Goal: Task Accomplishment & Management: Complete application form

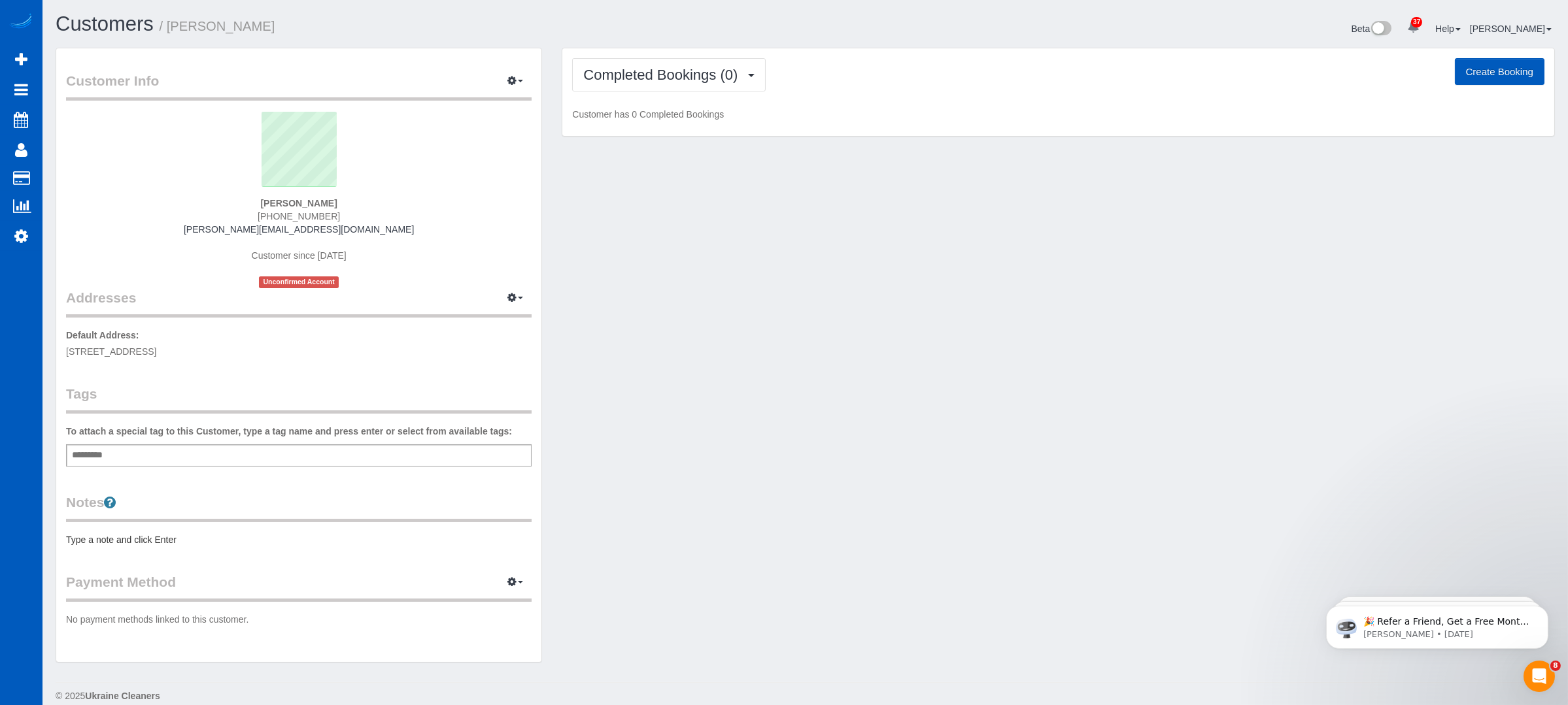
click at [1503, 71] on button "Create Booking" at bounding box center [1499, 72] width 89 height 28
select select "WA"
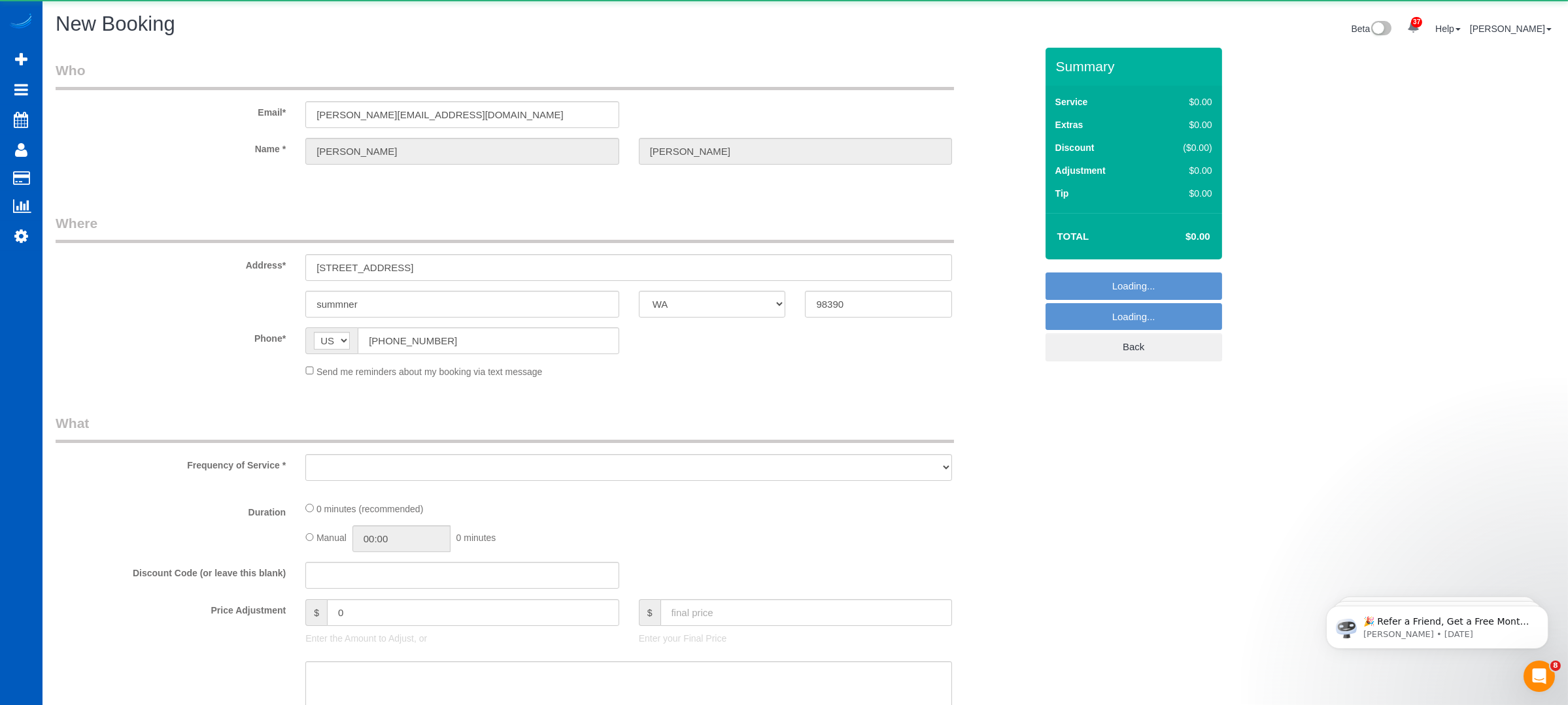
select select "object:2087"
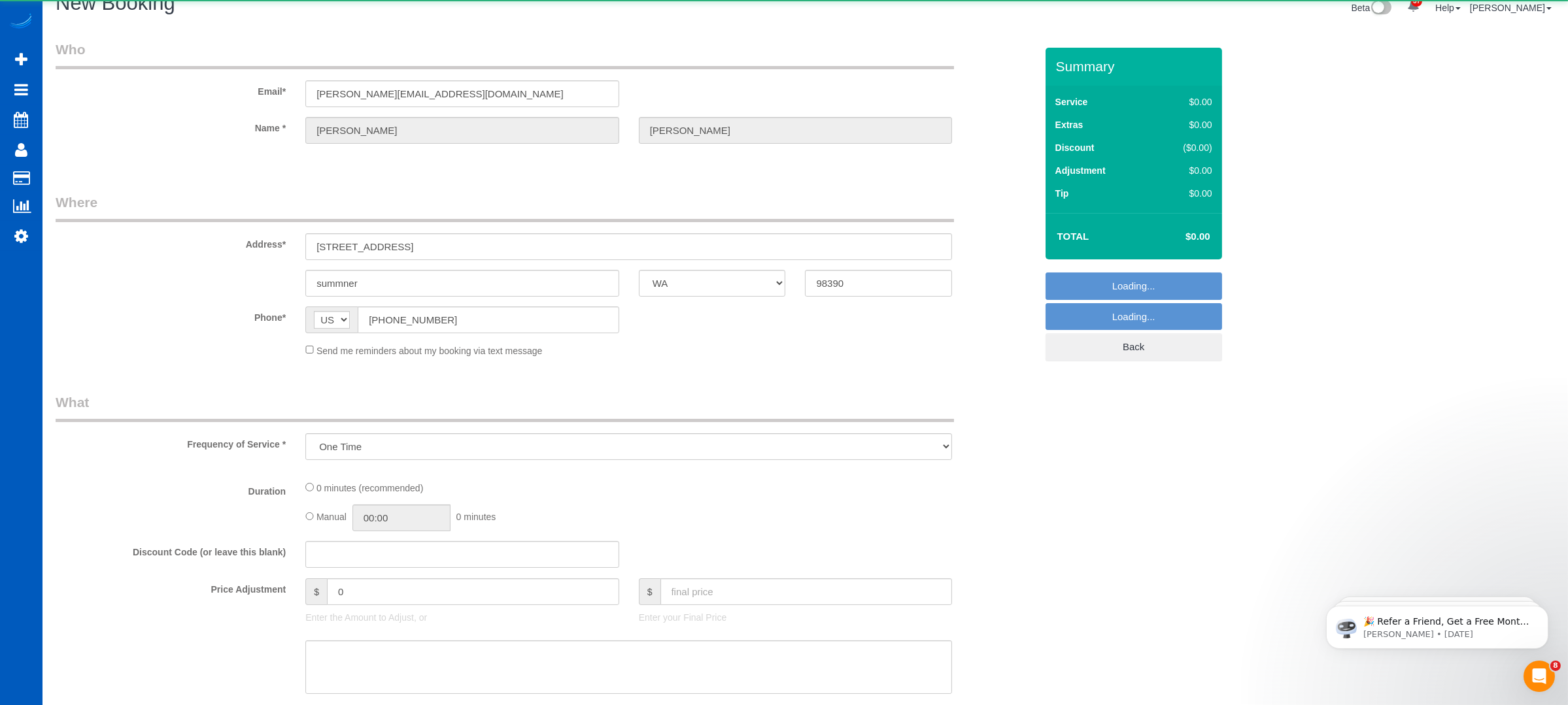
select select "199"
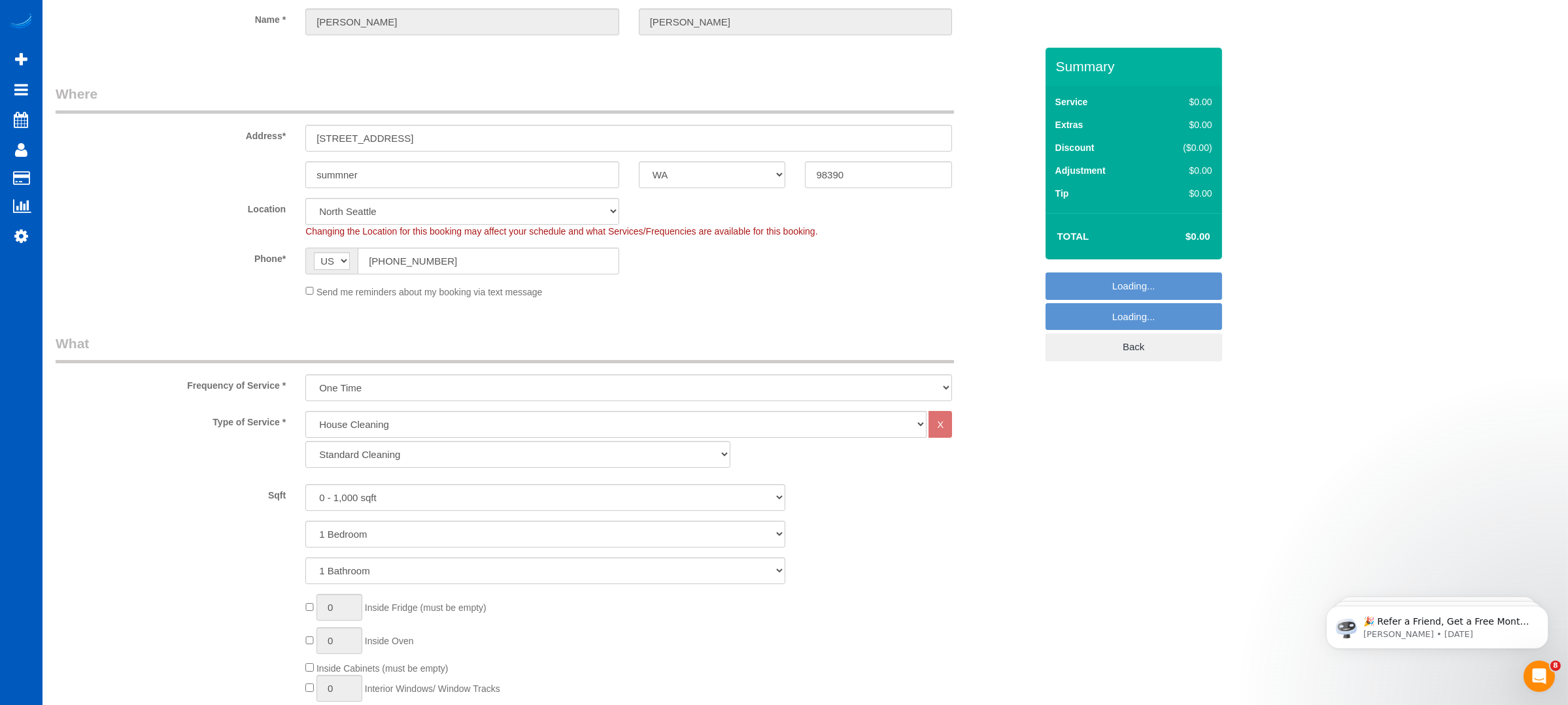
select select "object:2233"
select select "2"
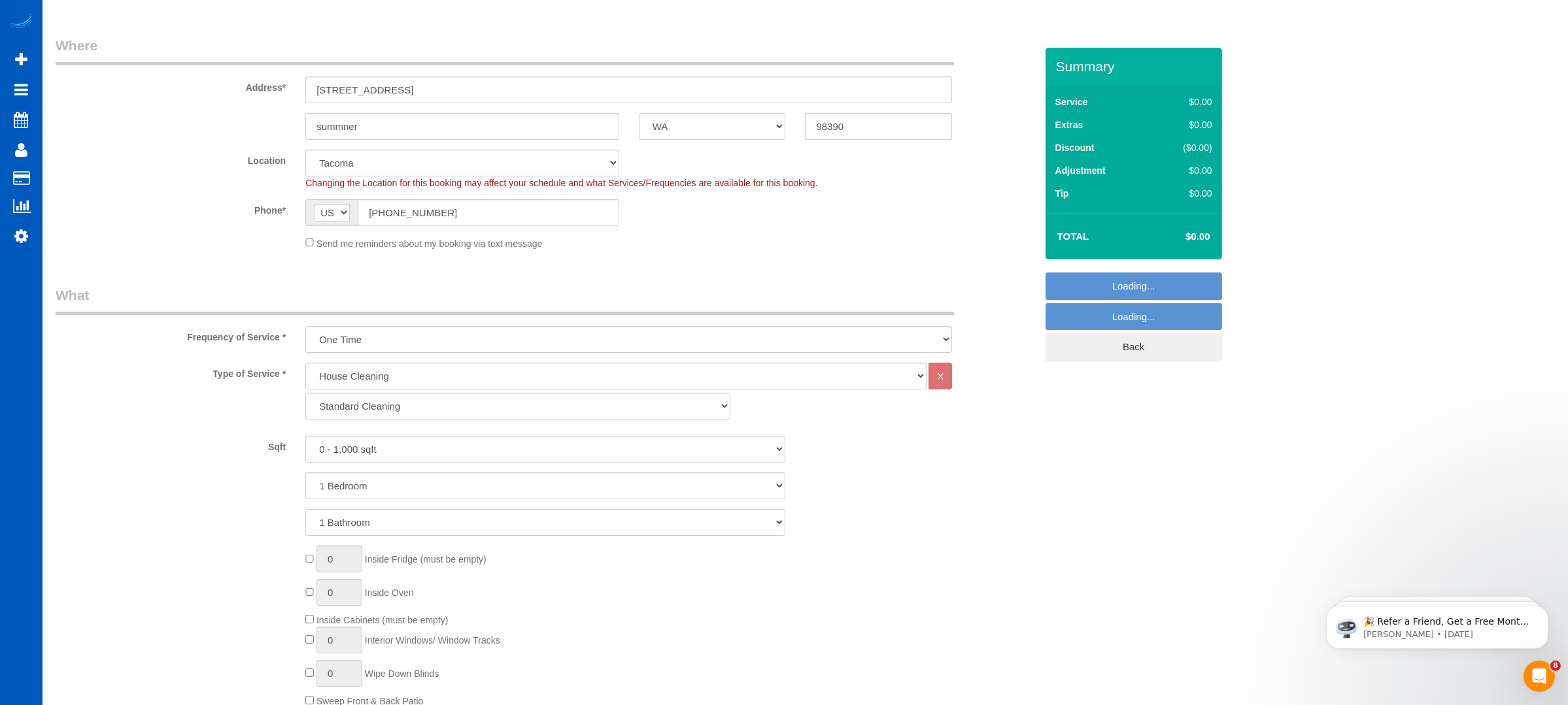
select select "object:2406"
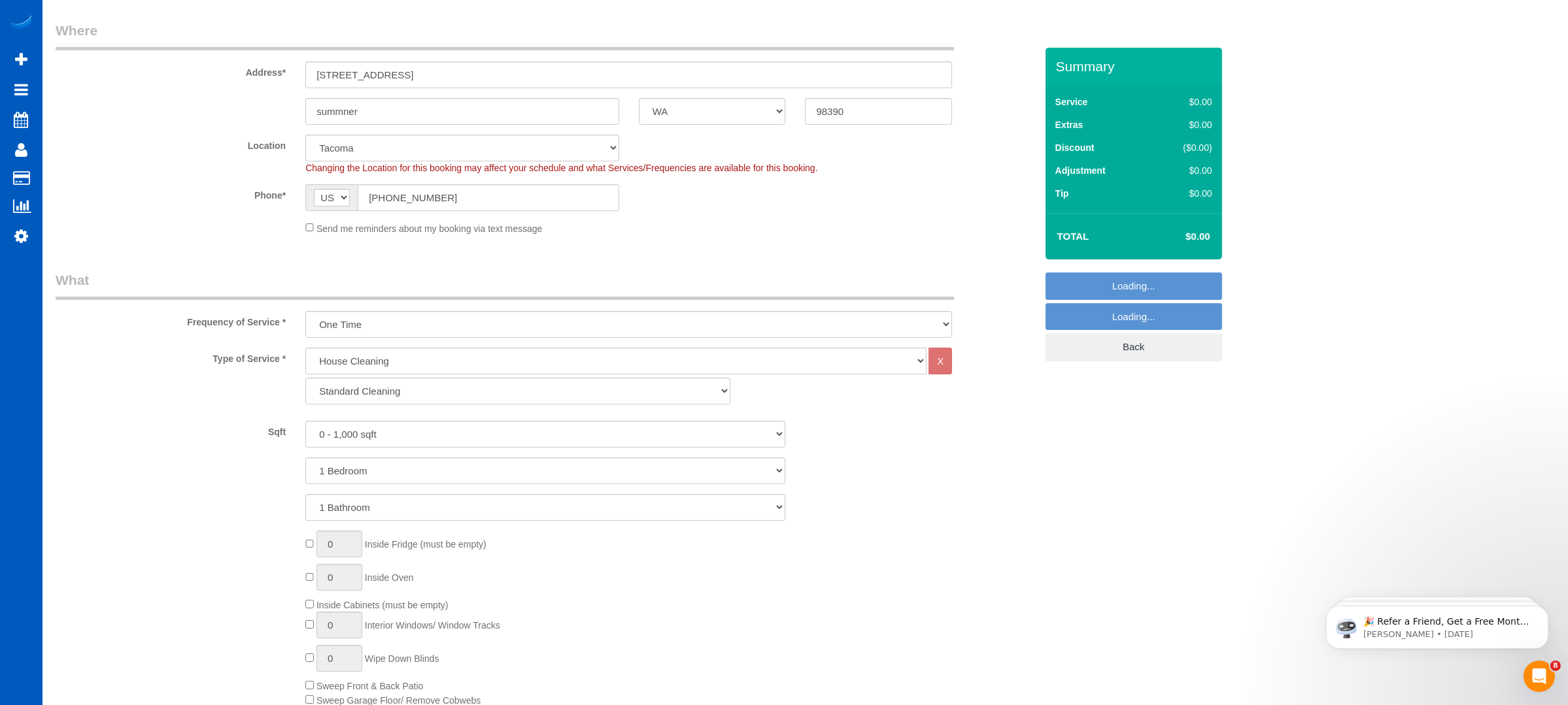
scroll to position [262, 0]
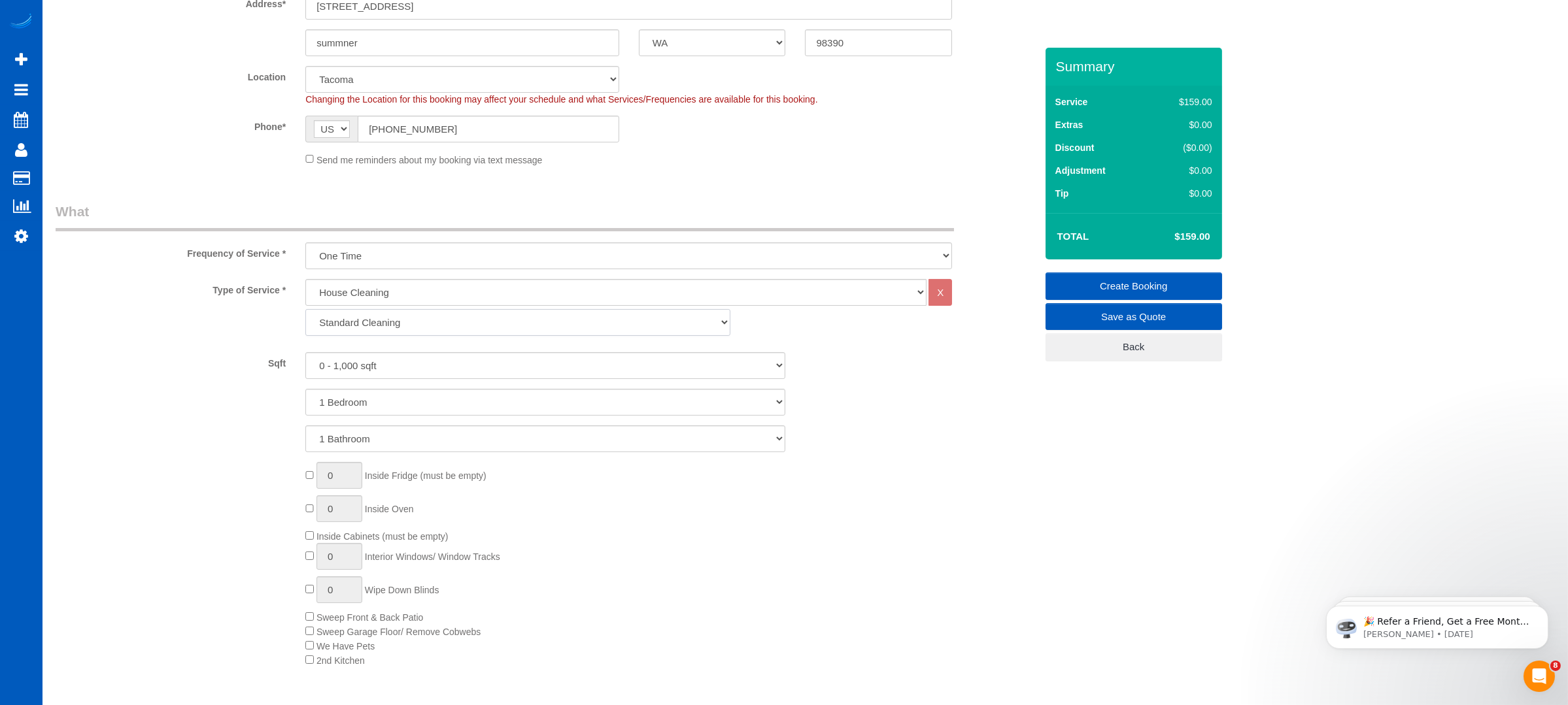
click at [447, 321] on select "Standard Cleaning Deep Cleaning Move In/ Out Cleaning" at bounding box center [517, 322] width 425 height 27
select select "368"
click at [305, 309] on select "Standard Cleaning Deep Cleaning Move In/ Out Cleaning" at bounding box center [517, 322] width 425 height 27
type input "1"
click at [340, 523] on input "1" at bounding box center [340, 519] width 46 height 27
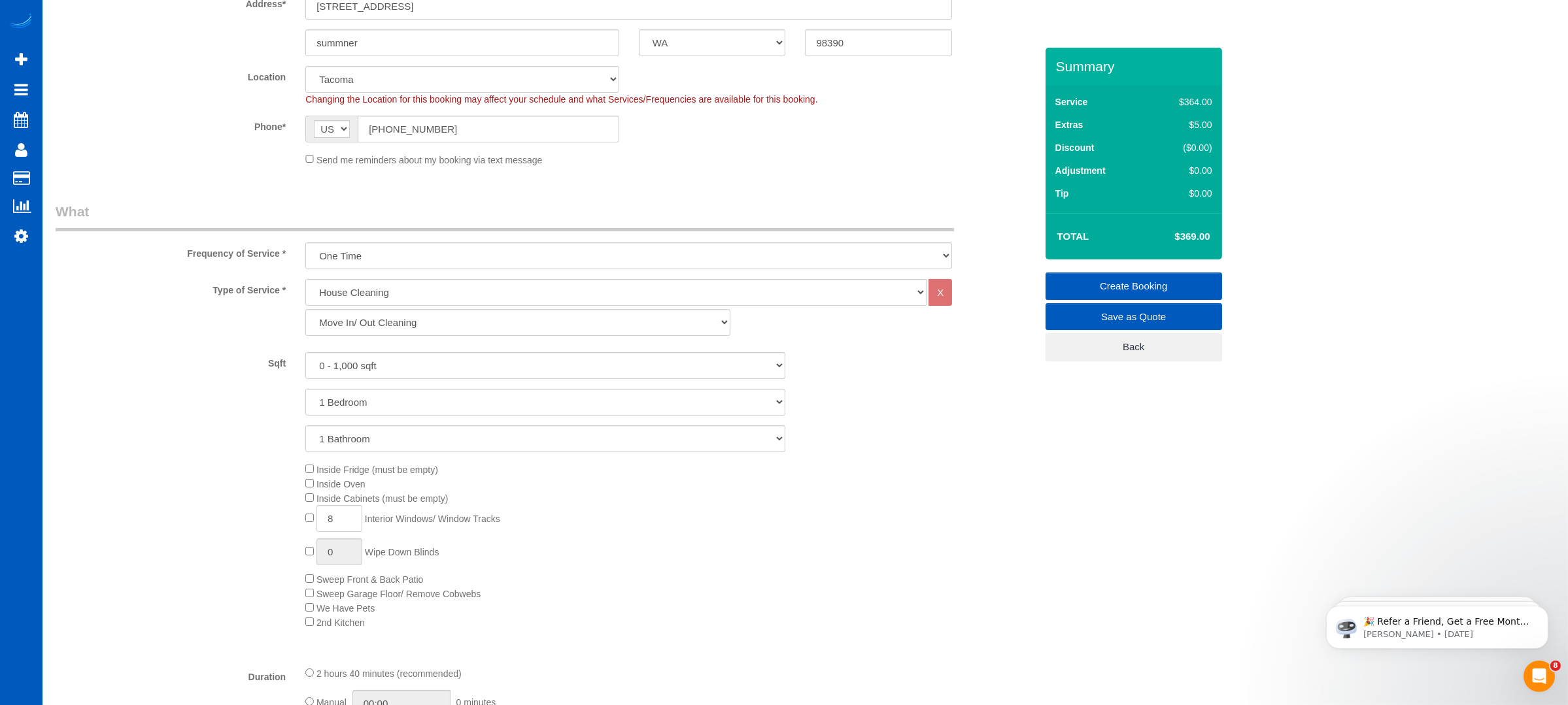
click at [678, 494] on div "Inside Fridge (must be empty) Inside Oven Inside Cabinets (must be empty) 8 Int…" at bounding box center [670, 546] width 750 height 167
drag, startPoint x: 354, startPoint y: 523, endPoint x: 251, endPoint y: 537, distance: 103.9
click at [251, 537] on div "Inside Fridge (must be empty) Inside Oven Inside Cabinets (must be empty) 8 Int…" at bounding box center [546, 546] width 1000 height 167
type input "5"
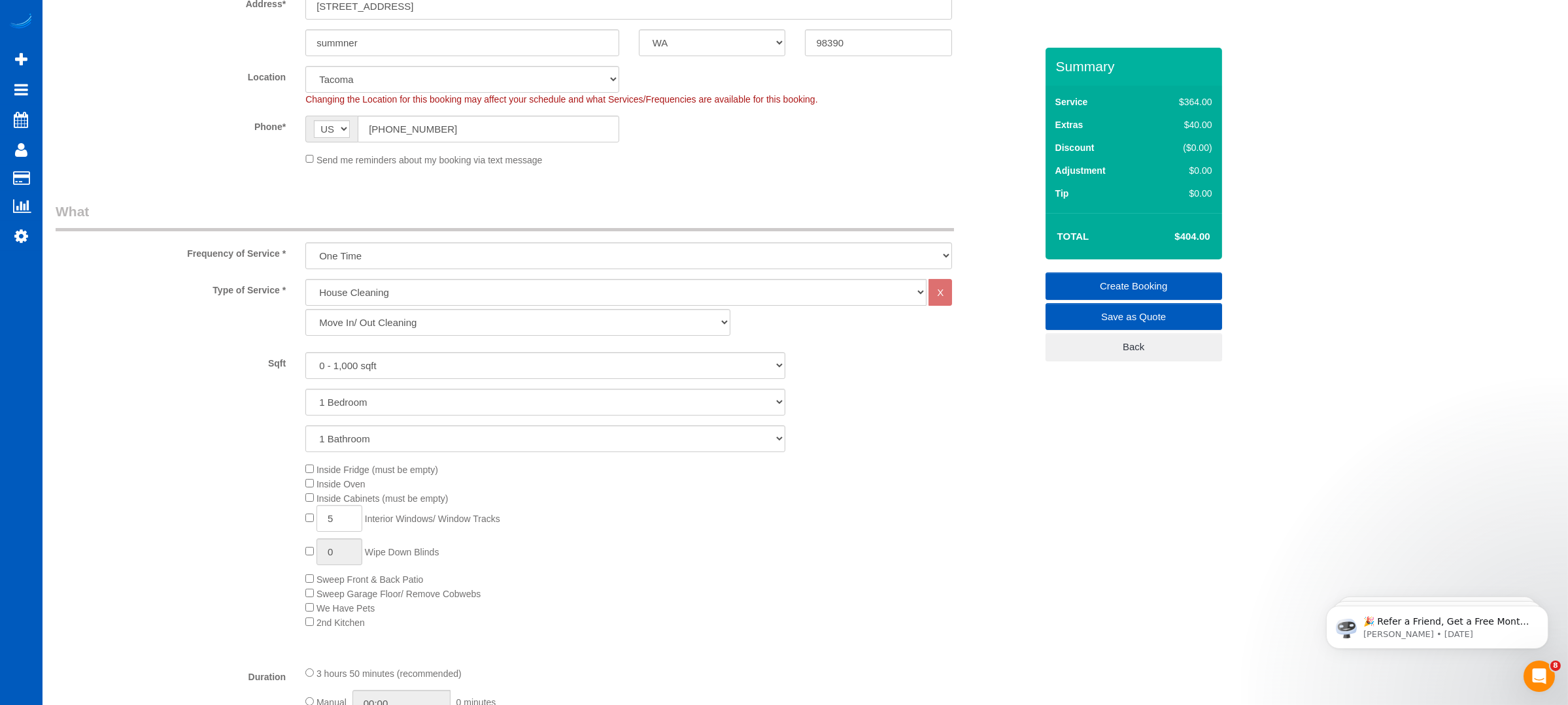
click at [880, 496] on div "Inside Fridge (must be empty) Inside Oven Inside Cabinets (must be empty) 5 Int…" at bounding box center [670, 546] width 750 height 167
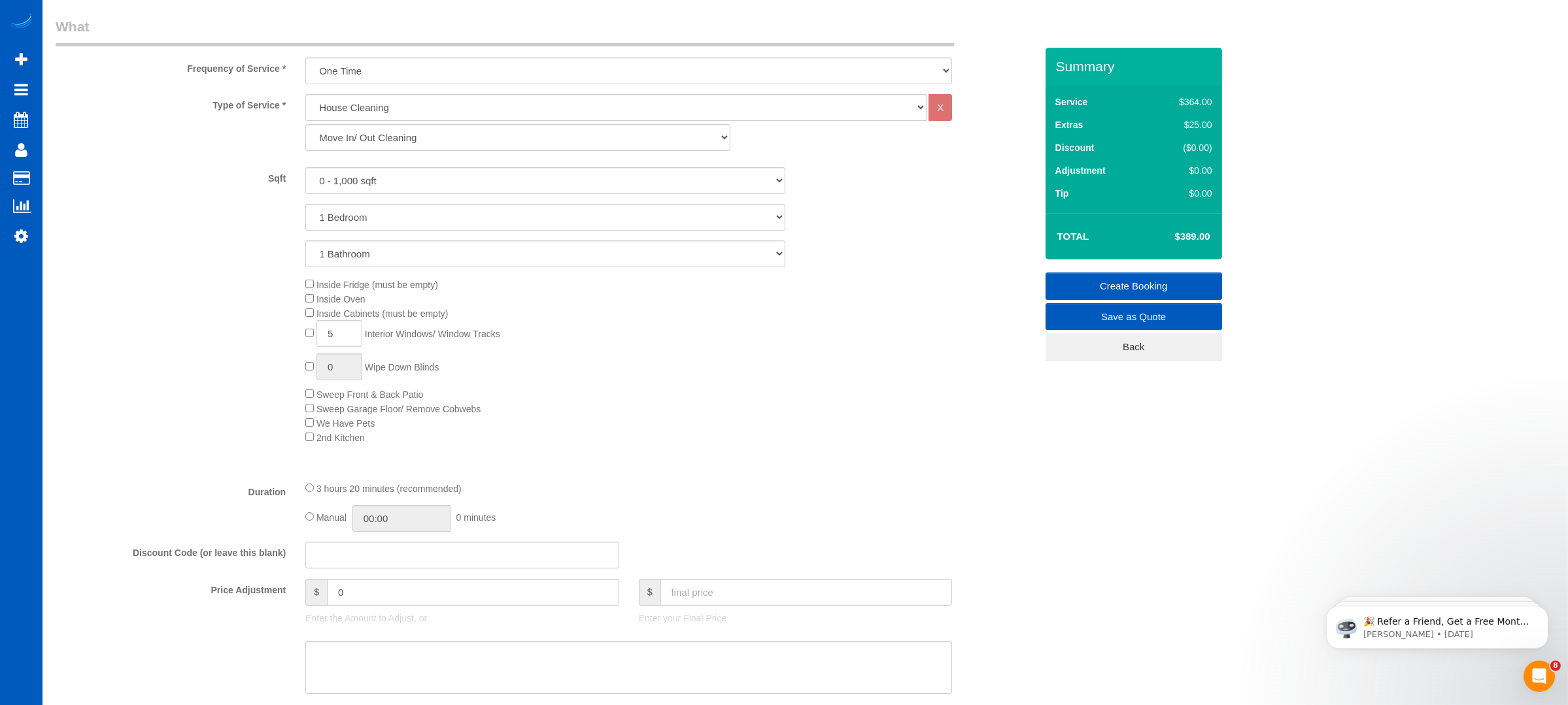
scroll to position [479, 0]
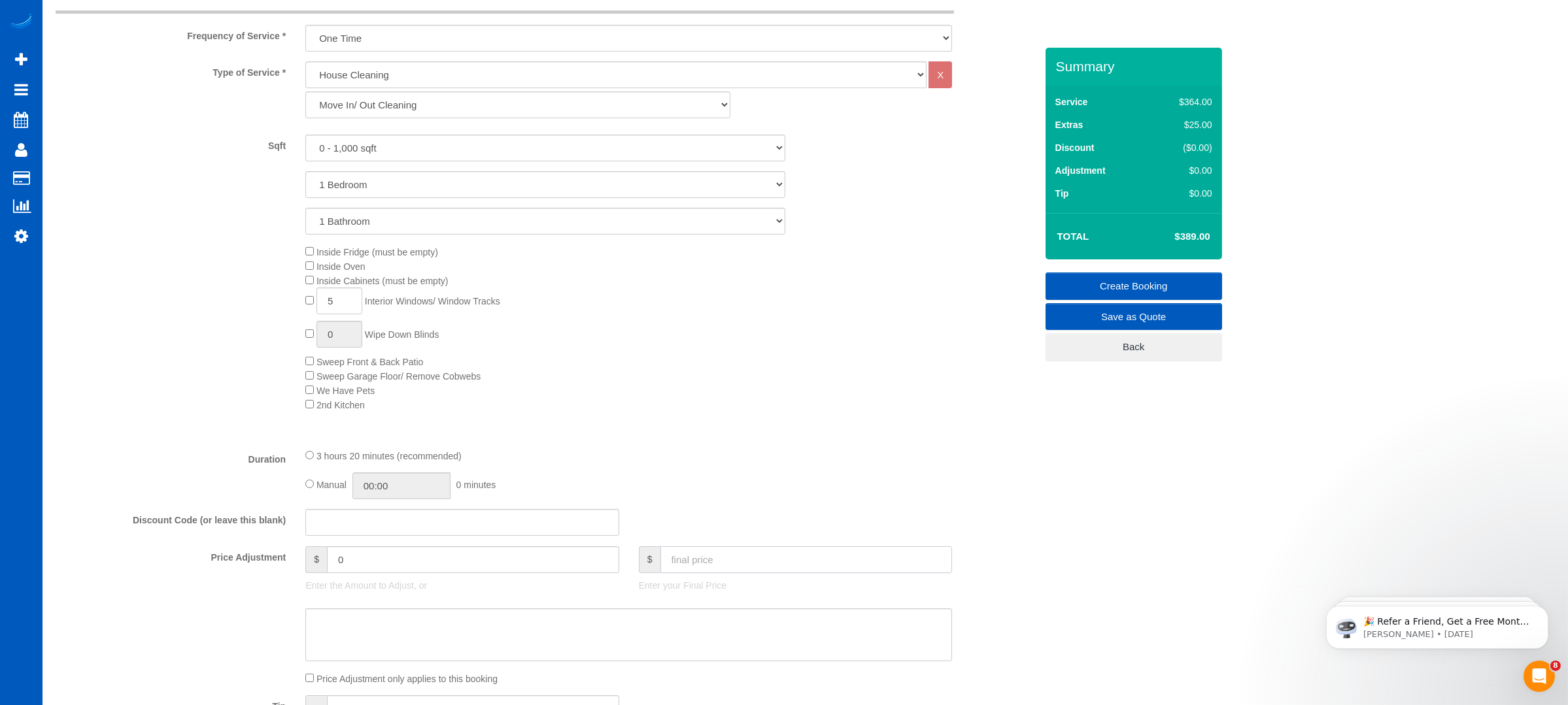
click at [702, 559] on input "text" at bounding box center [806, 559] width 292 height 27
type input "320"
click at [733, 411] on div "Inside Fridge (must be empty) Inside Oven Inside Cabinets (must be empty) 5 Int…" at bounding box center [670, 328] width 750 height 167
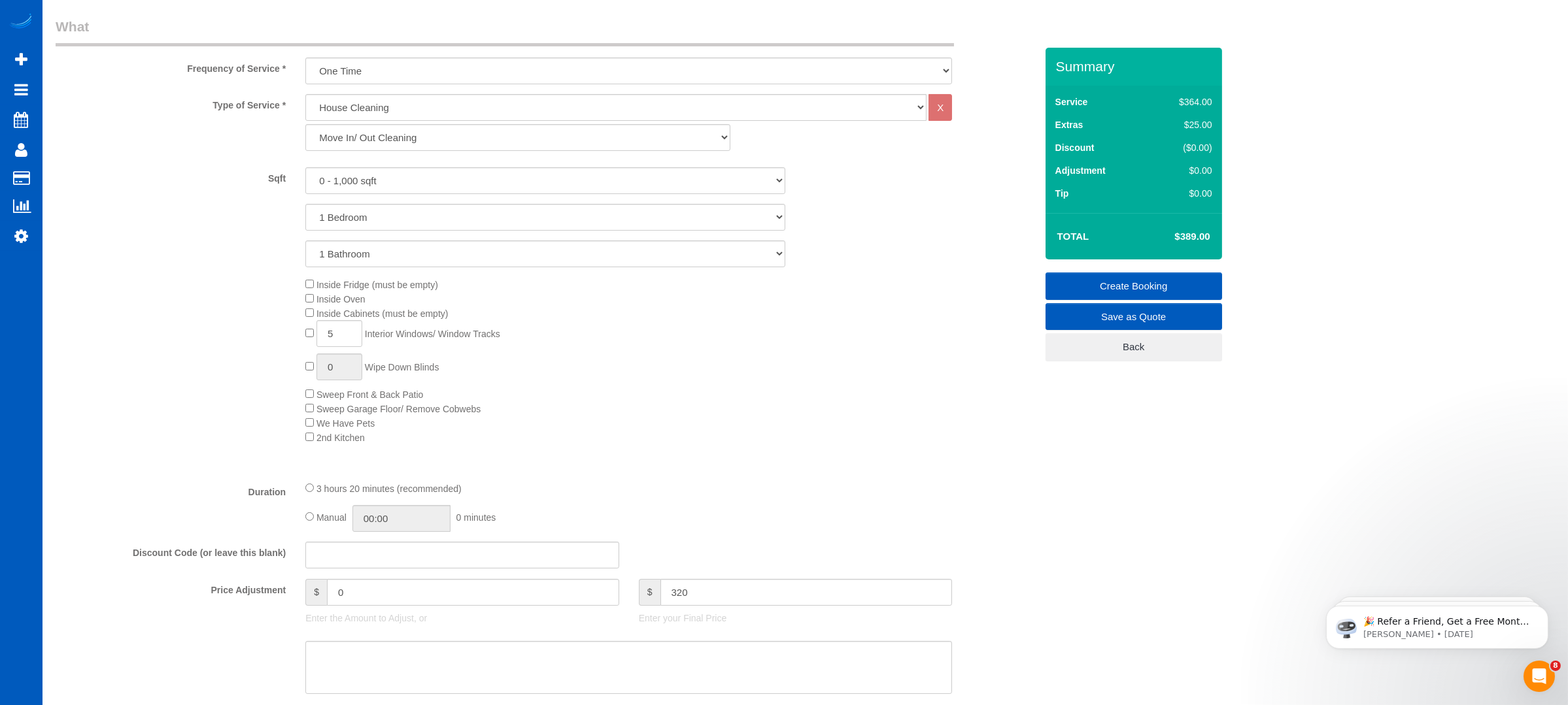
type input "-69"
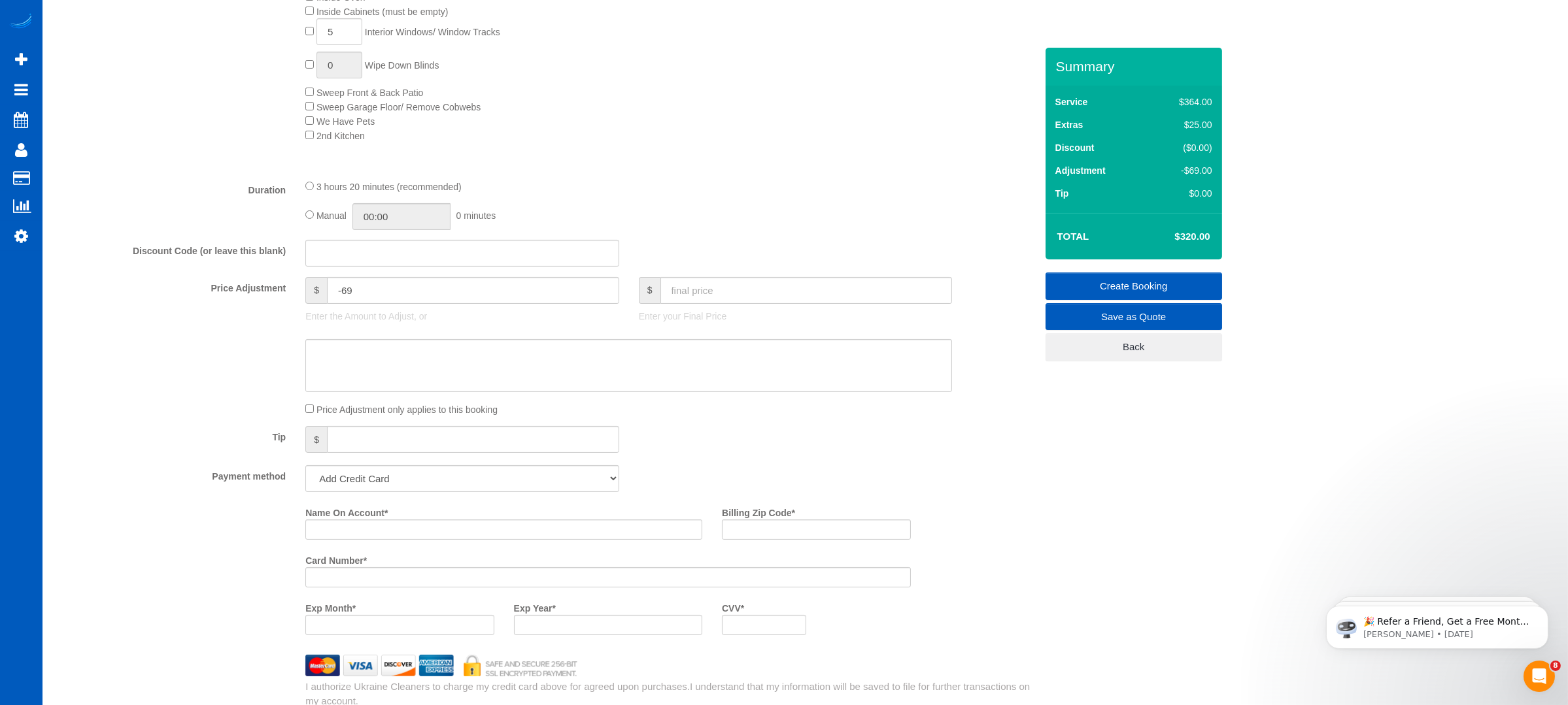
scroll to position [784, 0]
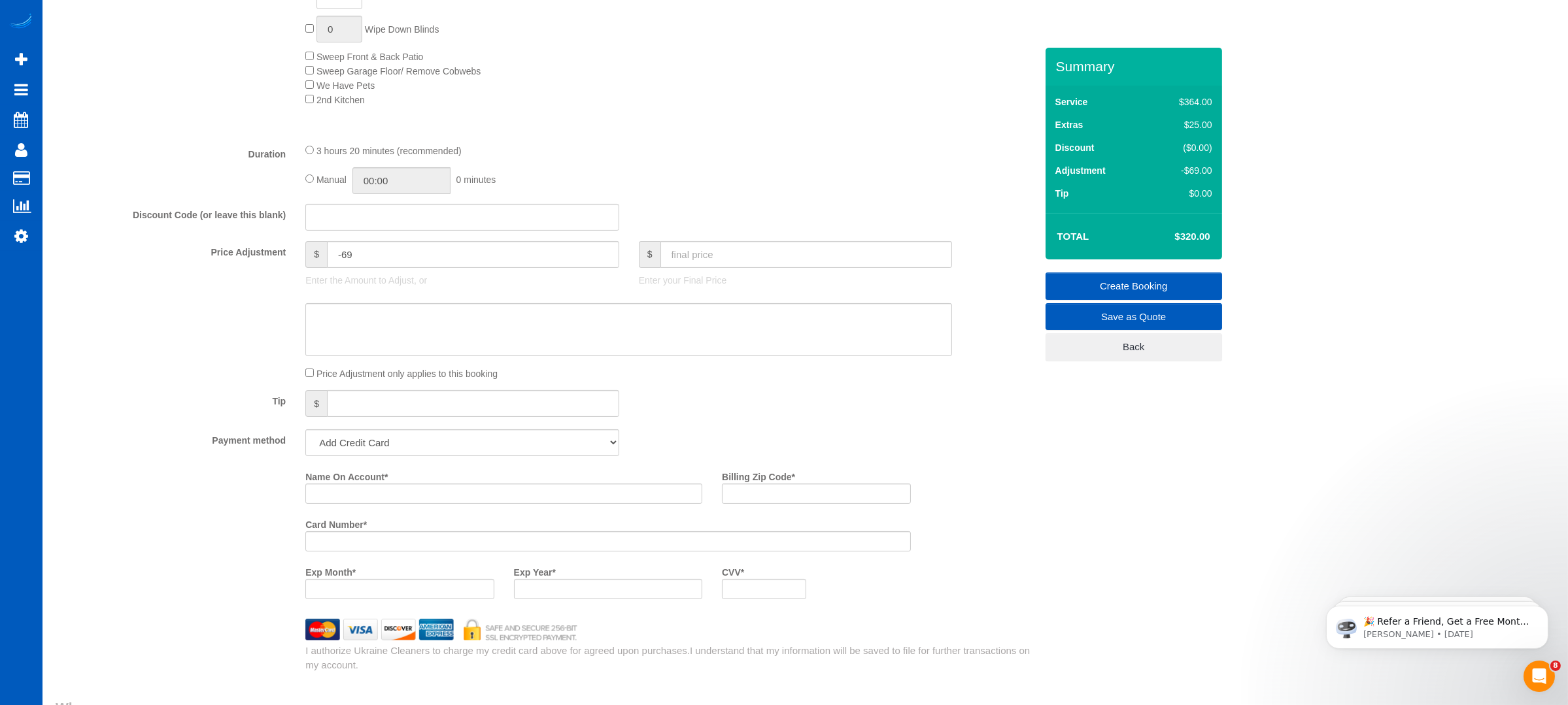
click at [438, 305] on sui-booking-price-adjustment "Price Adjustment $ -69 Enter the Amount to Adjust, or $ Enter your Final Price …" at bounding box center [546, 311] width 980 height 140
drag, startPoint x: 434, startPoint y: 320, endPoint x: 393, endPoint y: 321, distance: 41.0
click at [430, 320] on textarea at bounding box center [629, 330] width 647 height 54
type textarea "Only 600 sf"
click at [897, 399] on div "Tip $" at bounding box center [546, 405] width 1000 height 29
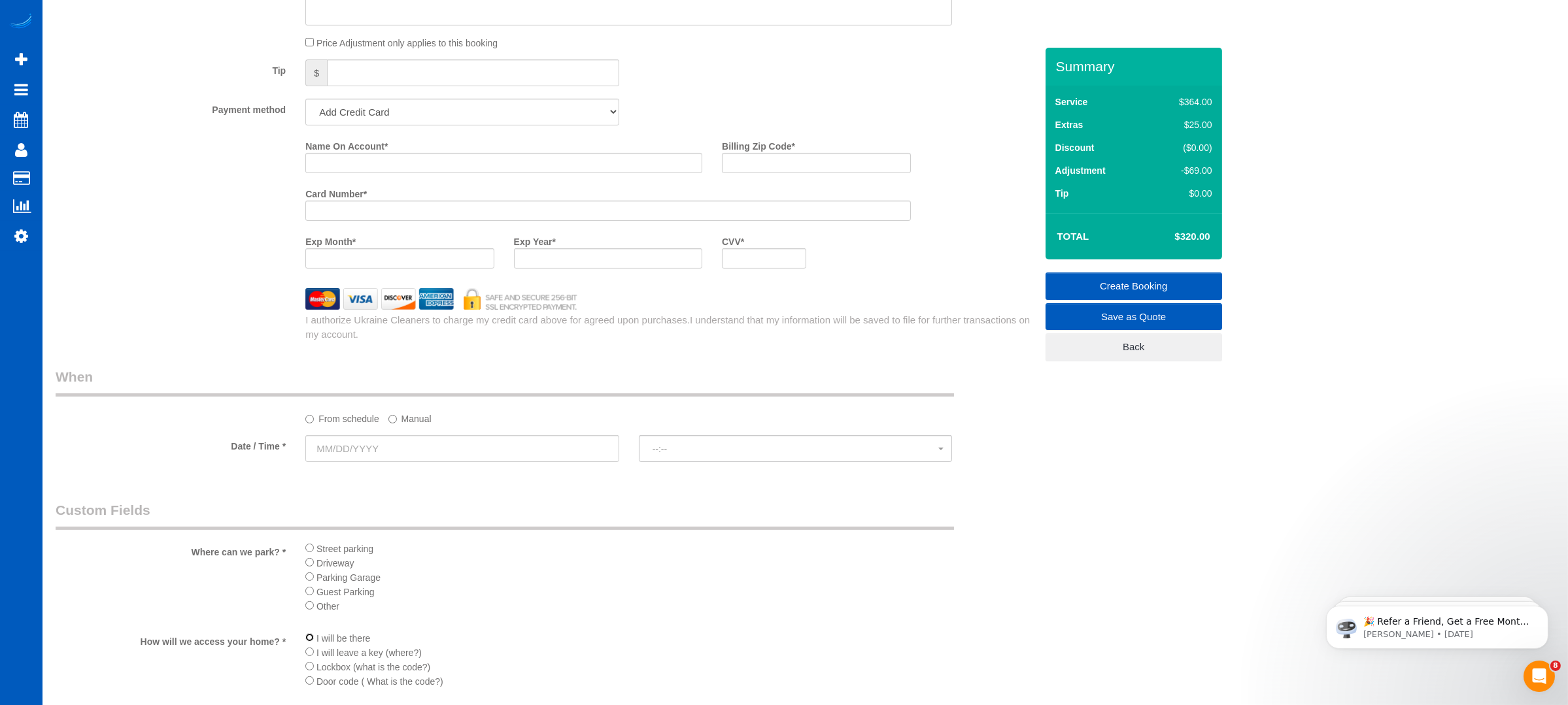
scroll to position [1111, 0]
click at [493, 457] on input "text" at bounding box center [462, 452] width 314 height 27
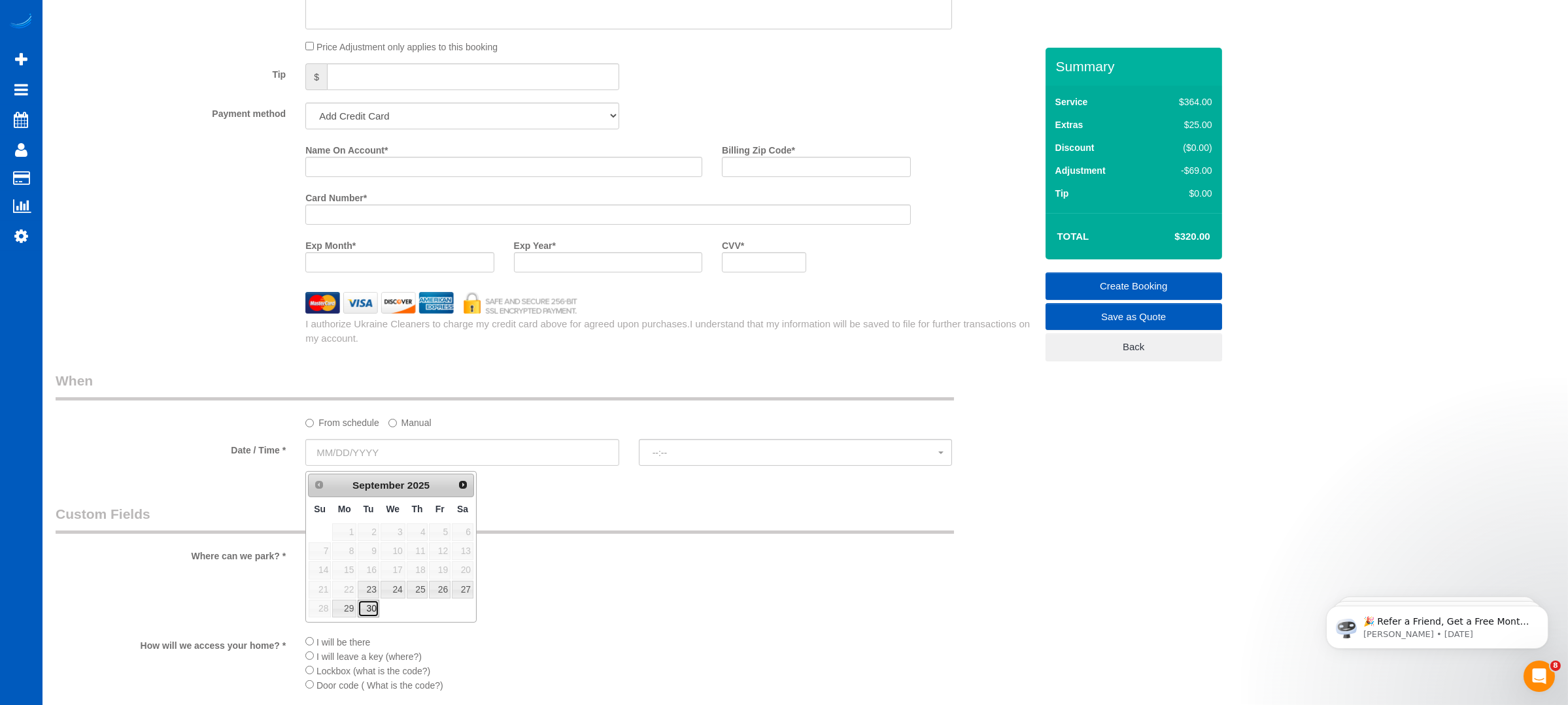
click at [370, 604] on link "30" at bounding box center [368, 609] width 21 height 18
type input "[DATE]"
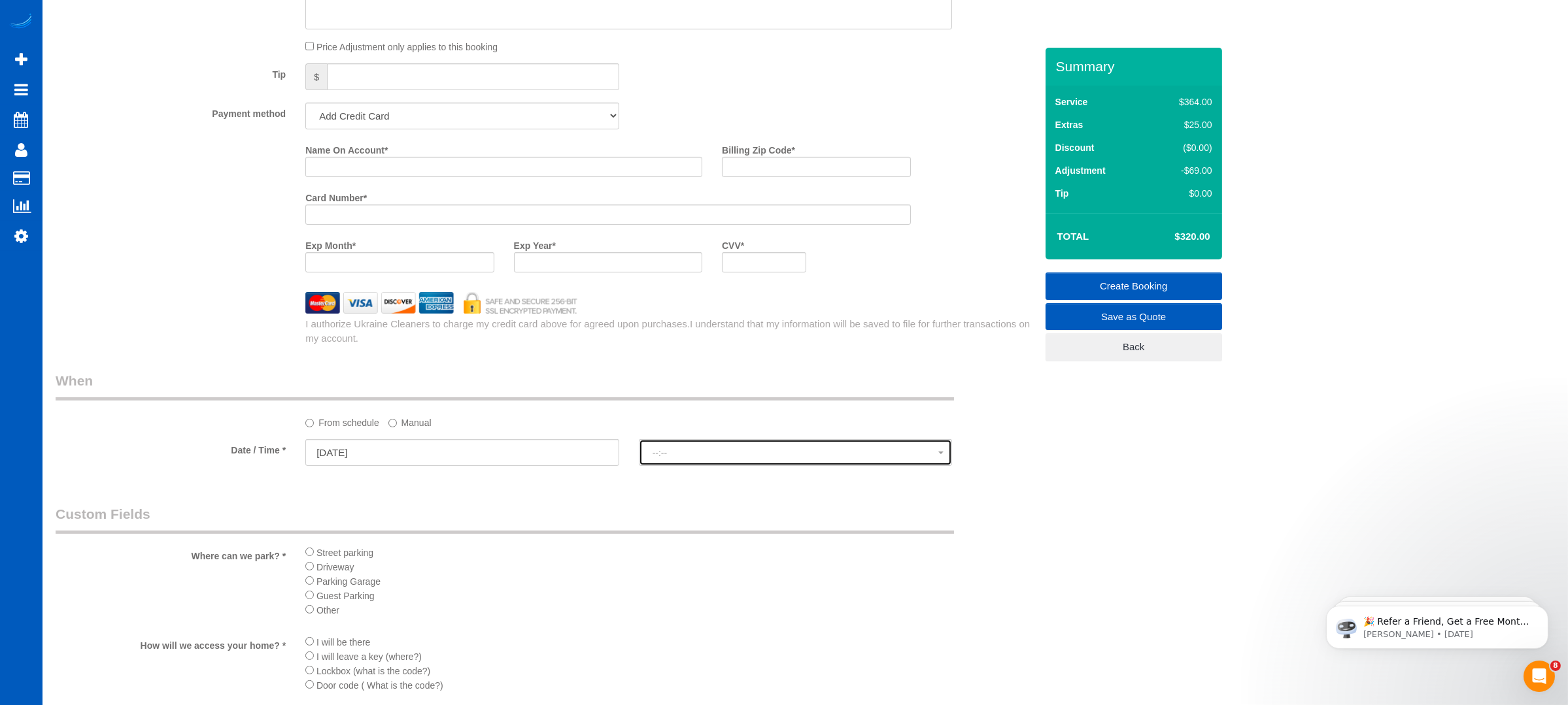
select select "spot1"
click at [719, 458] on span "2:00PM" at bounding box center [796, 452] width 286 height 11
drag, startPoint x: 620, startPoint y: 519, endPoint x: 633, endPoint y: 496, distance: 26.4
click at [623, 510] on legend "Custom Fields" at bounding box center [505, 519] width 899 height 29
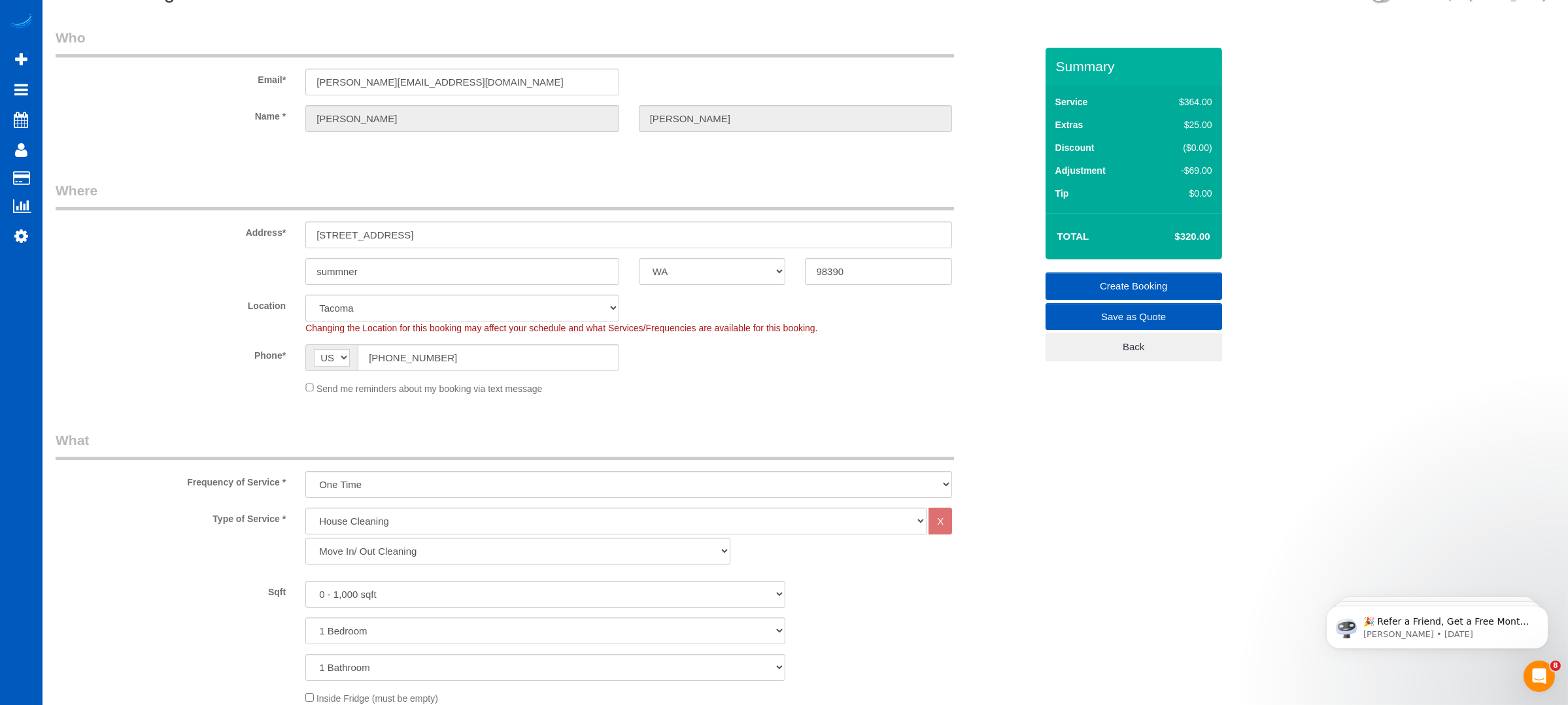
scroll to position [0, 0]
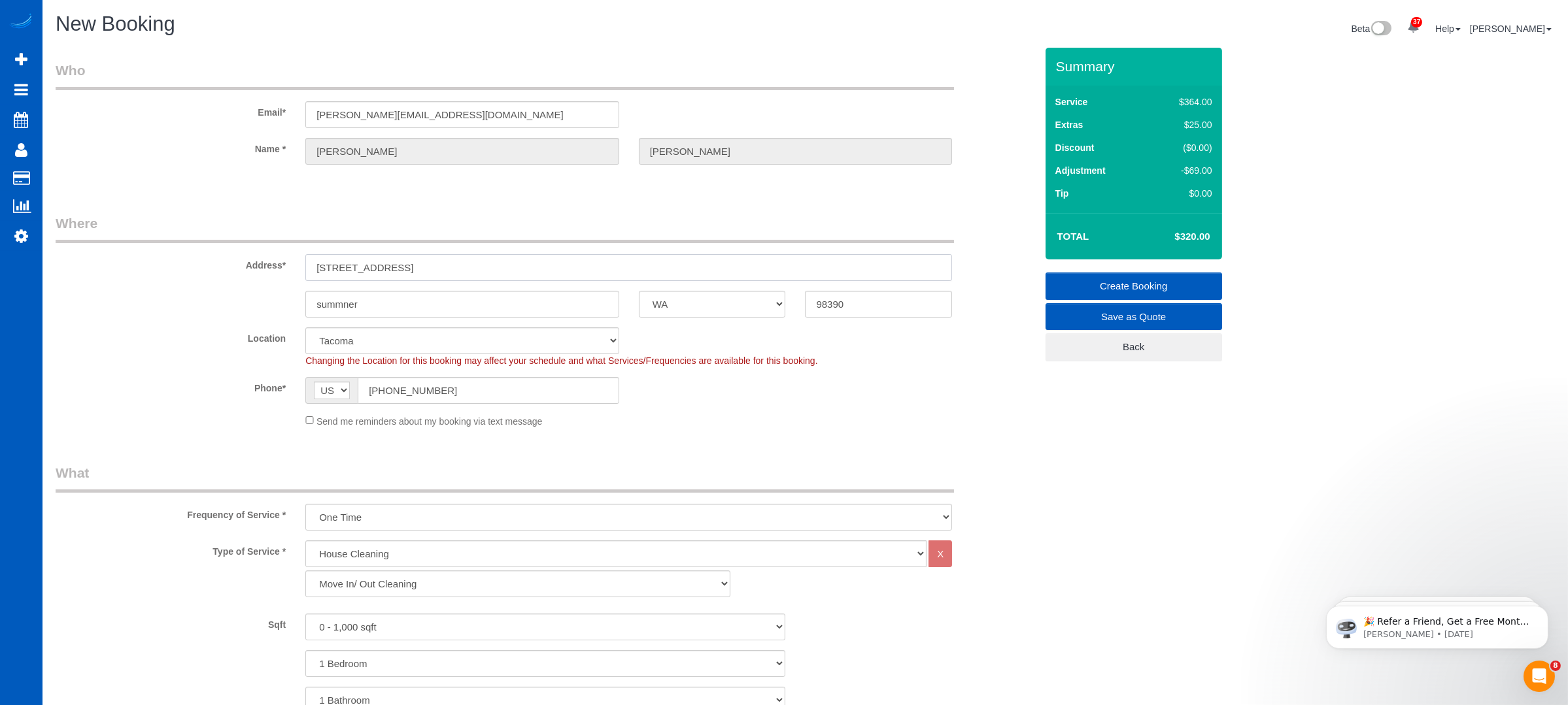
click at [482, 265] on input "[STREET_ADDRESS]" at bounding box center [629, 267] width 647 height 27
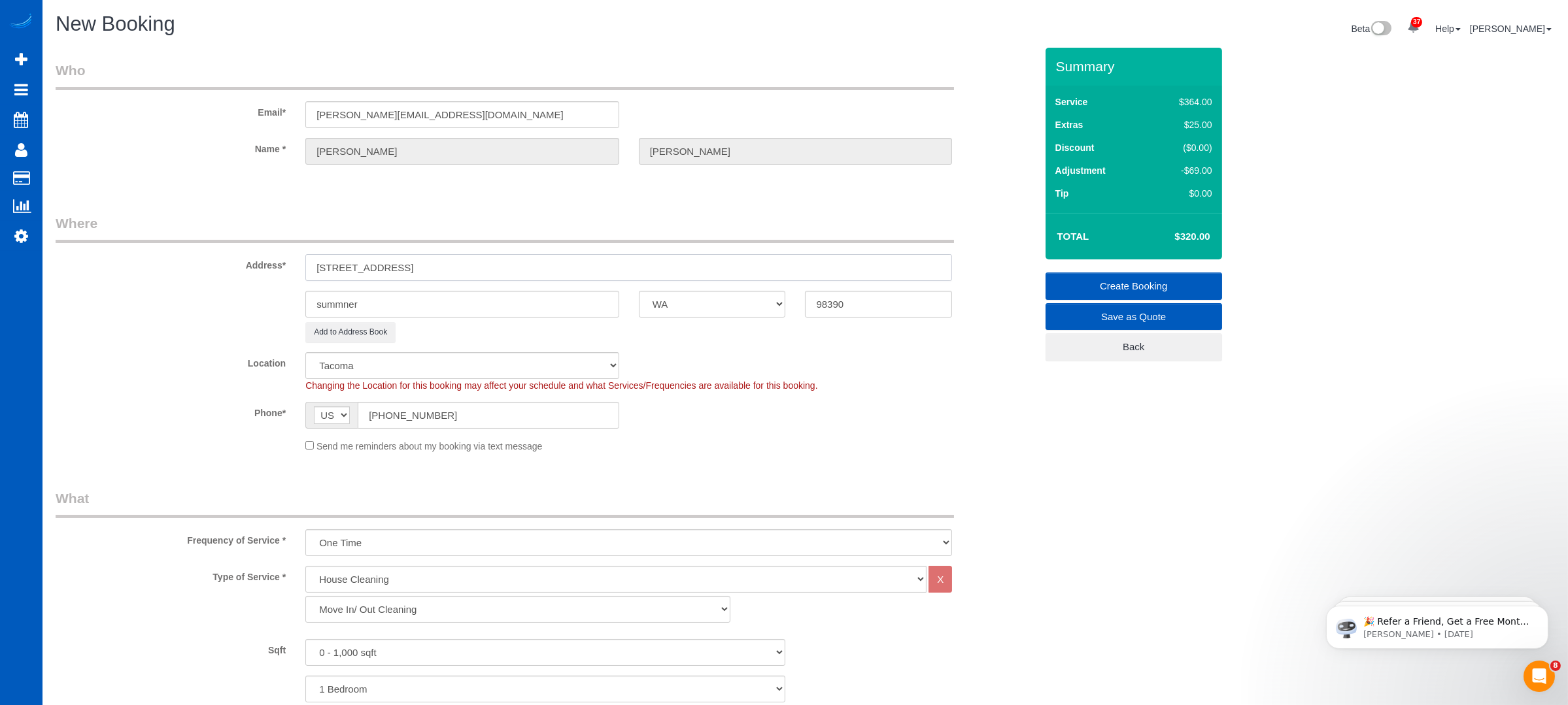
type input "[STREET_ADDRESS]"
drag, startPoint x: 1131, startPoint y: 468, endPoint x: 1290, endPoint y: 465, distance: 159.0
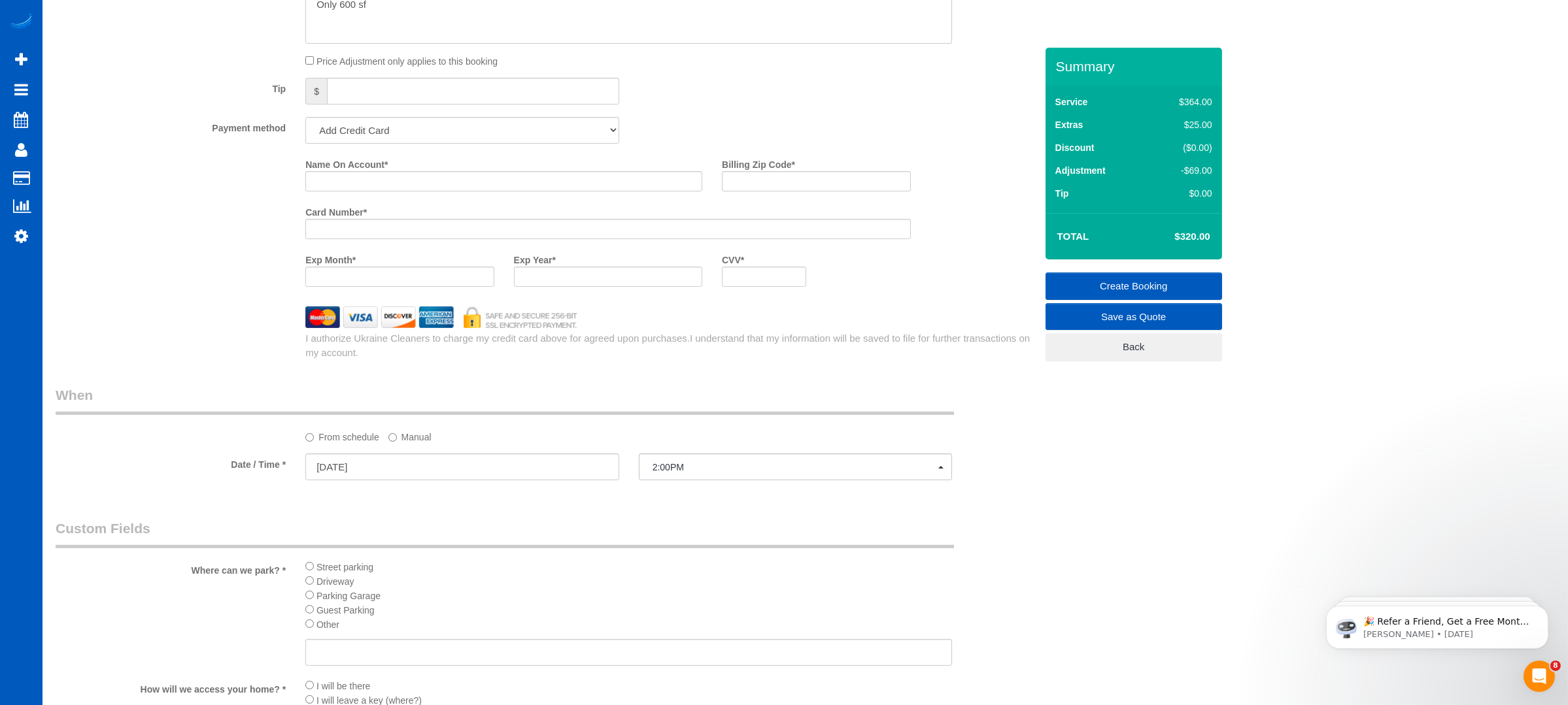
scroll to position [1133, 0]
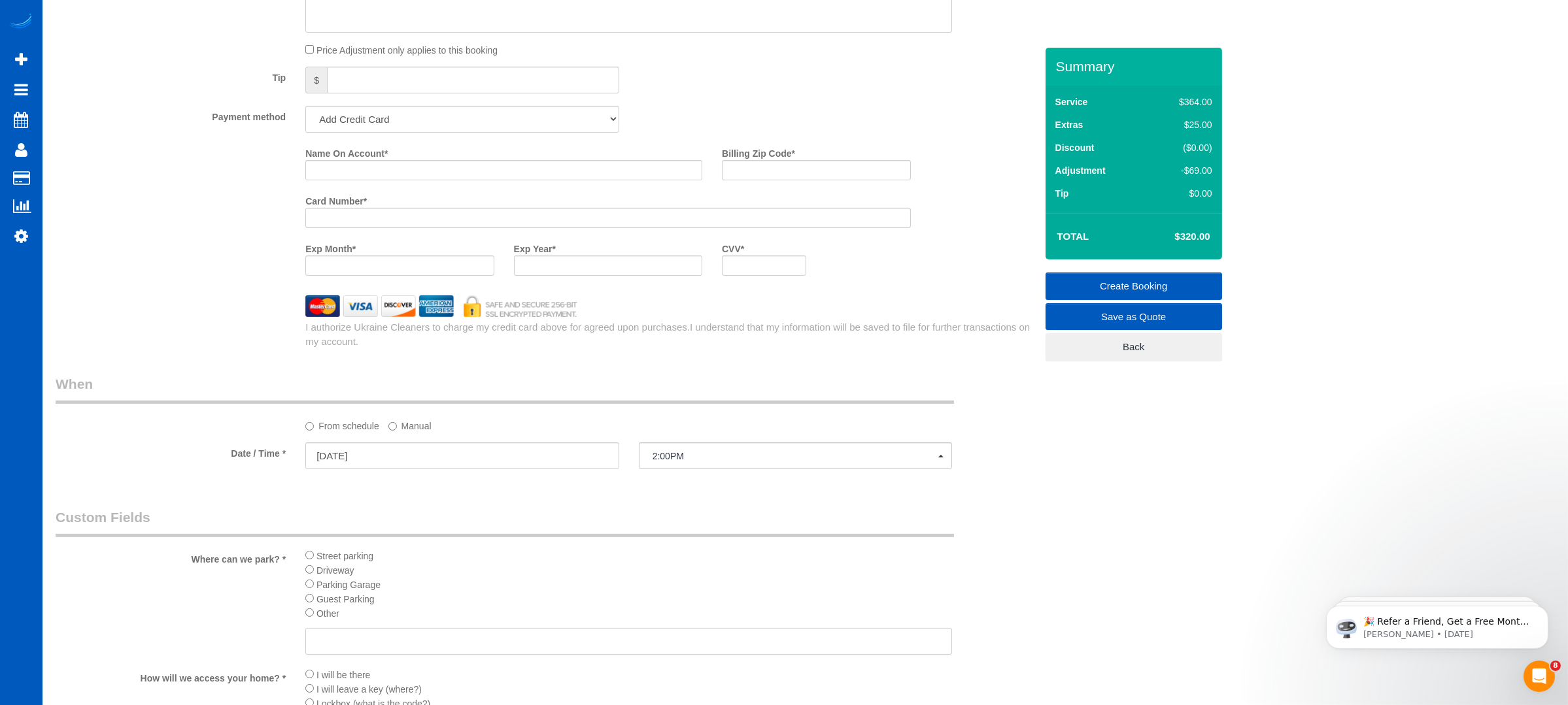
drag, startPoint x: 356, startPoint y: 652, endPoint x: 349, endPoint y: 649, distance: 7.6
click at [356, 651] on input "text" at bounding box center [629, 641] width 647 height 27
type input "Can park in spot 16"
click at [421, 168] on input "Name On Account *" at bounding box center [503, 170] width 397 height 20
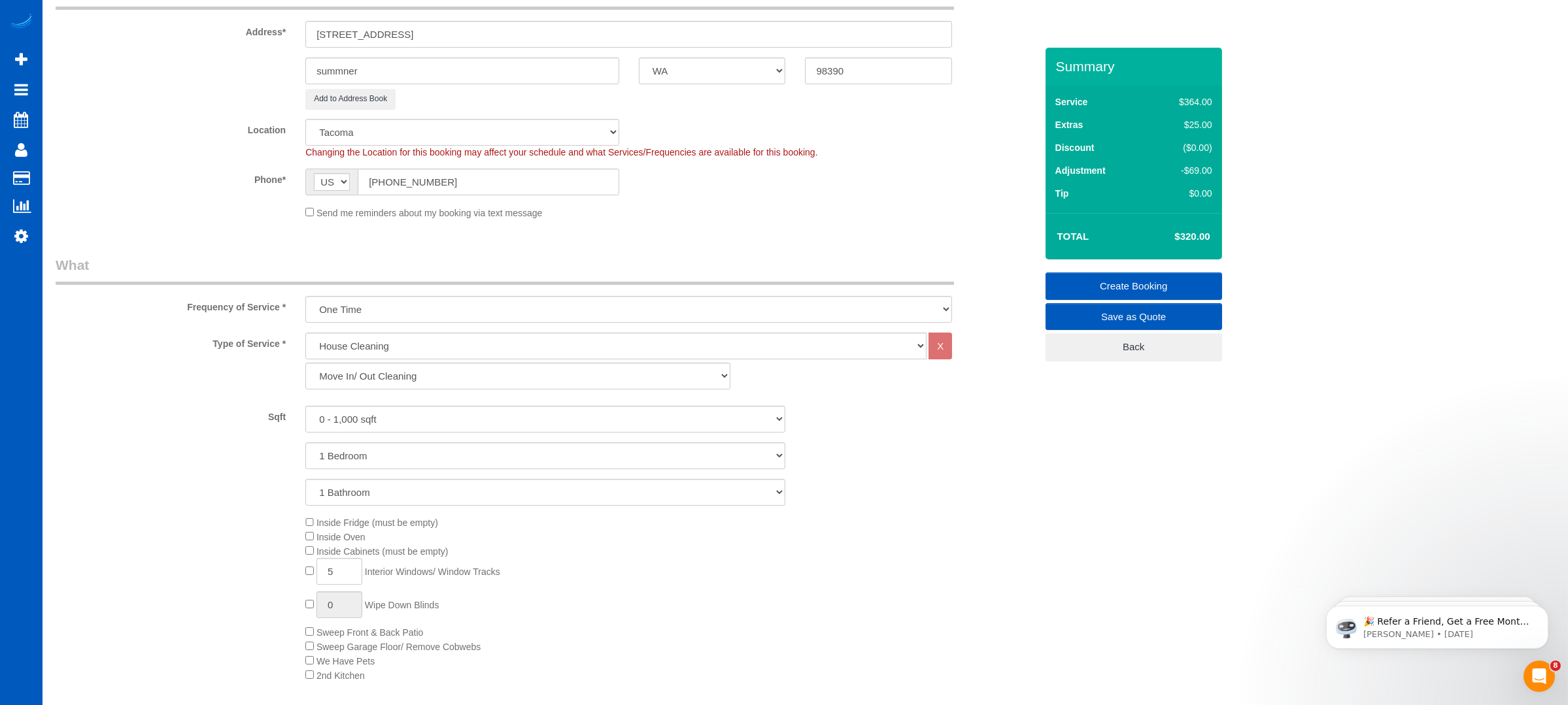
scroll to position [215, 0]
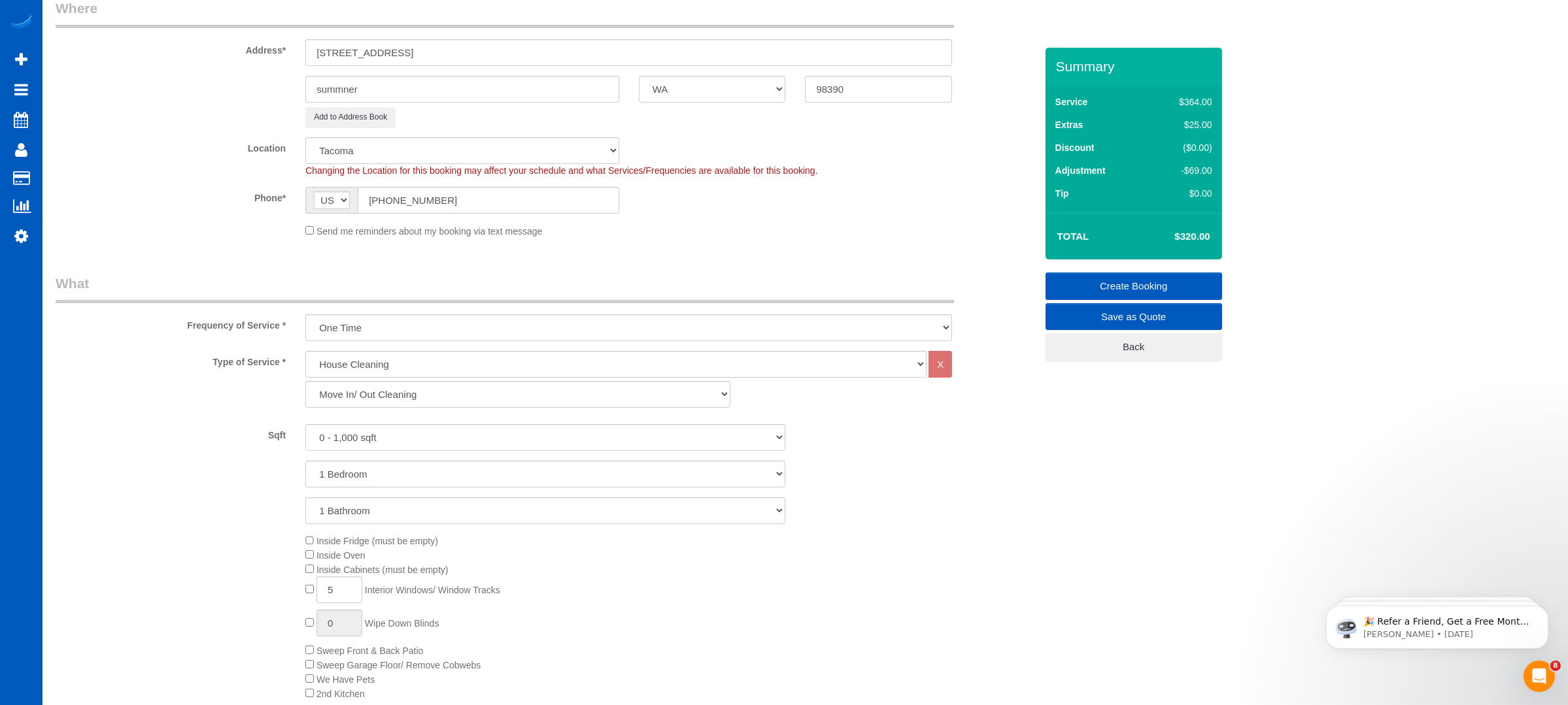
type input "[PERSON_NAME]"
click at [871, 92] on input "98390" at bounding box center [879, 89] width 147 height 27
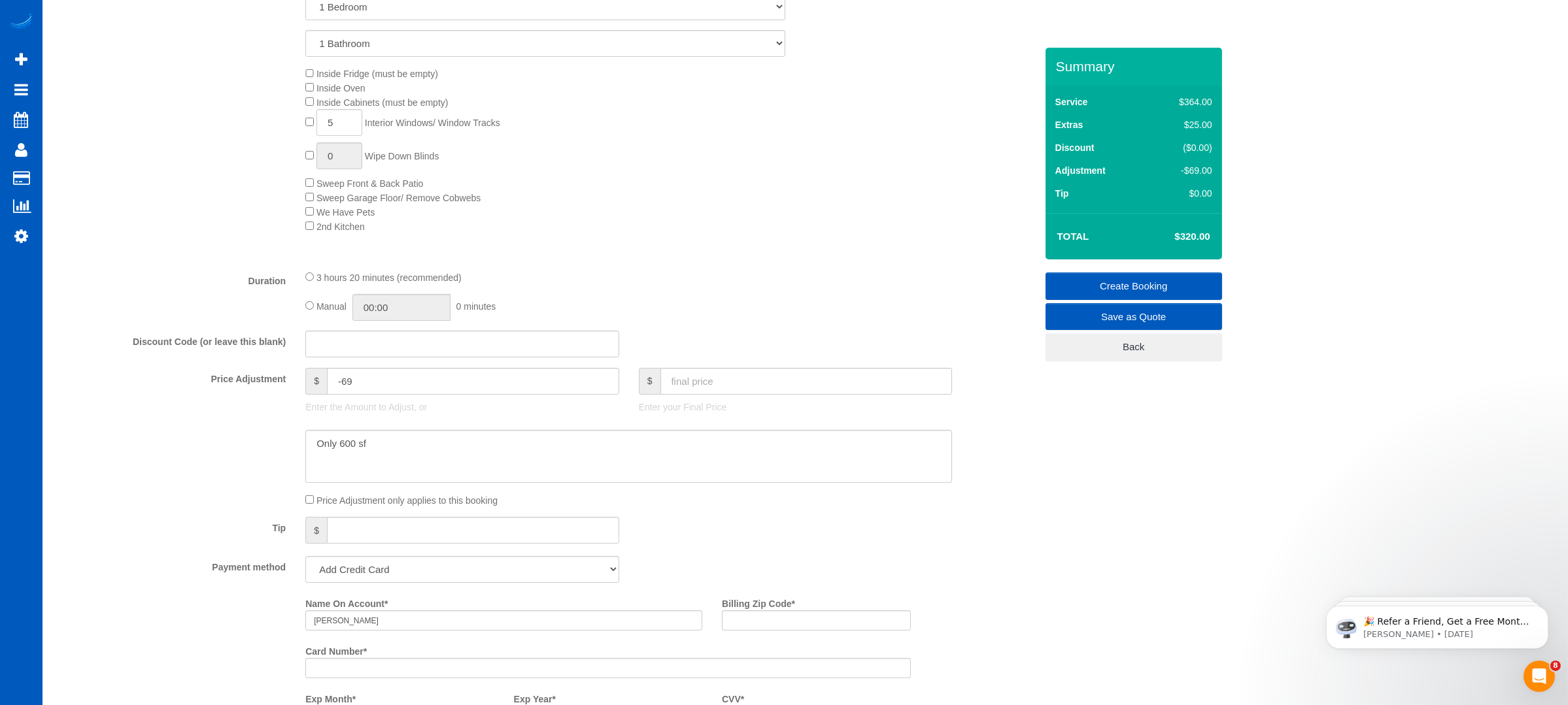
scroll to position [738, 0]
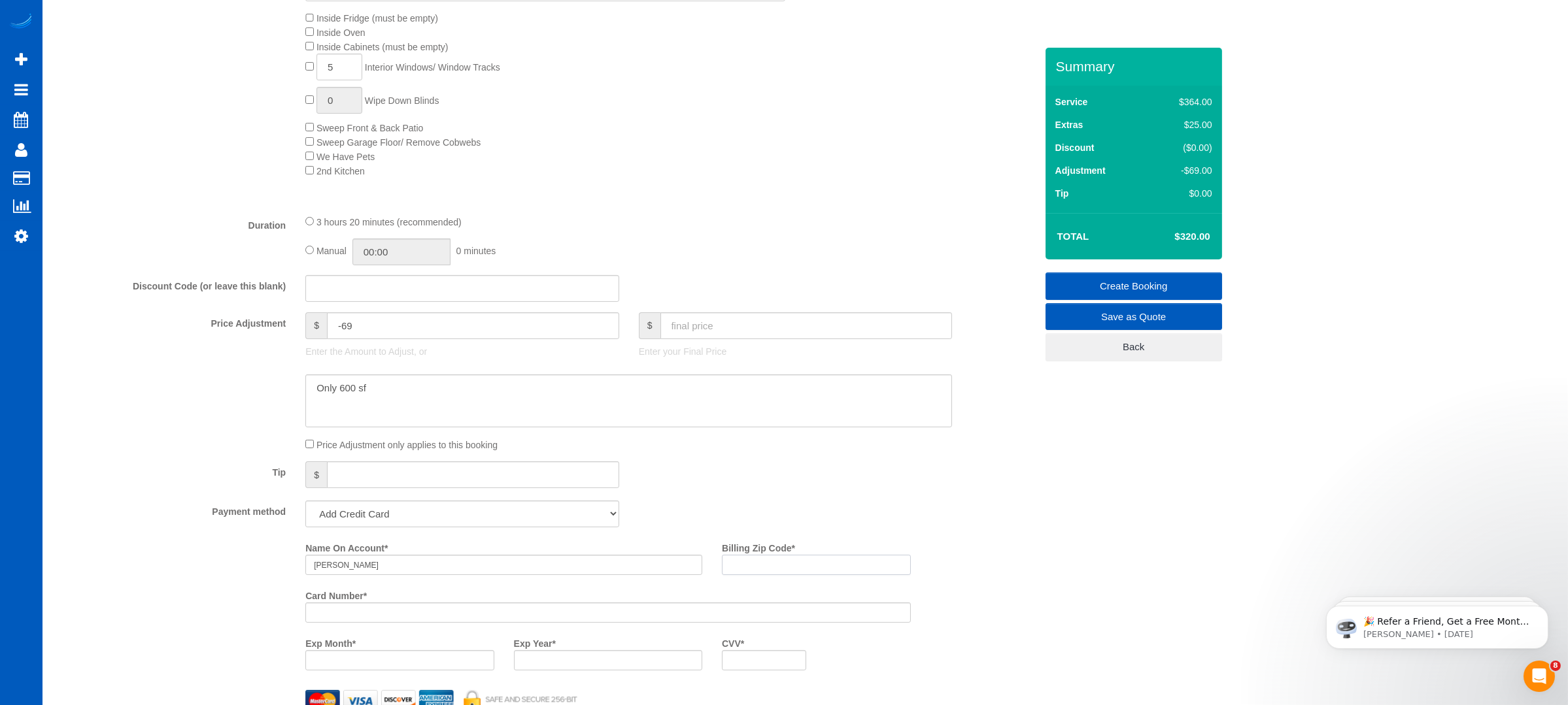
drag, startPoint x: 779, startPoint y: 570, endPoint x: 771, endPoint y: 570, distance: 8.0
click at [778, 570] on input "Billing Zip Code *" at bounding box center [816, 564] width 188 height 20
paste input "98390"
type input "98390"
click at [131, 559] on div "Name On Account * [PERSON_NAME] Billing Zip Code * 98390 Card Number * Exp Mont…" at bounding box center [546, 608] width 1000 height 143
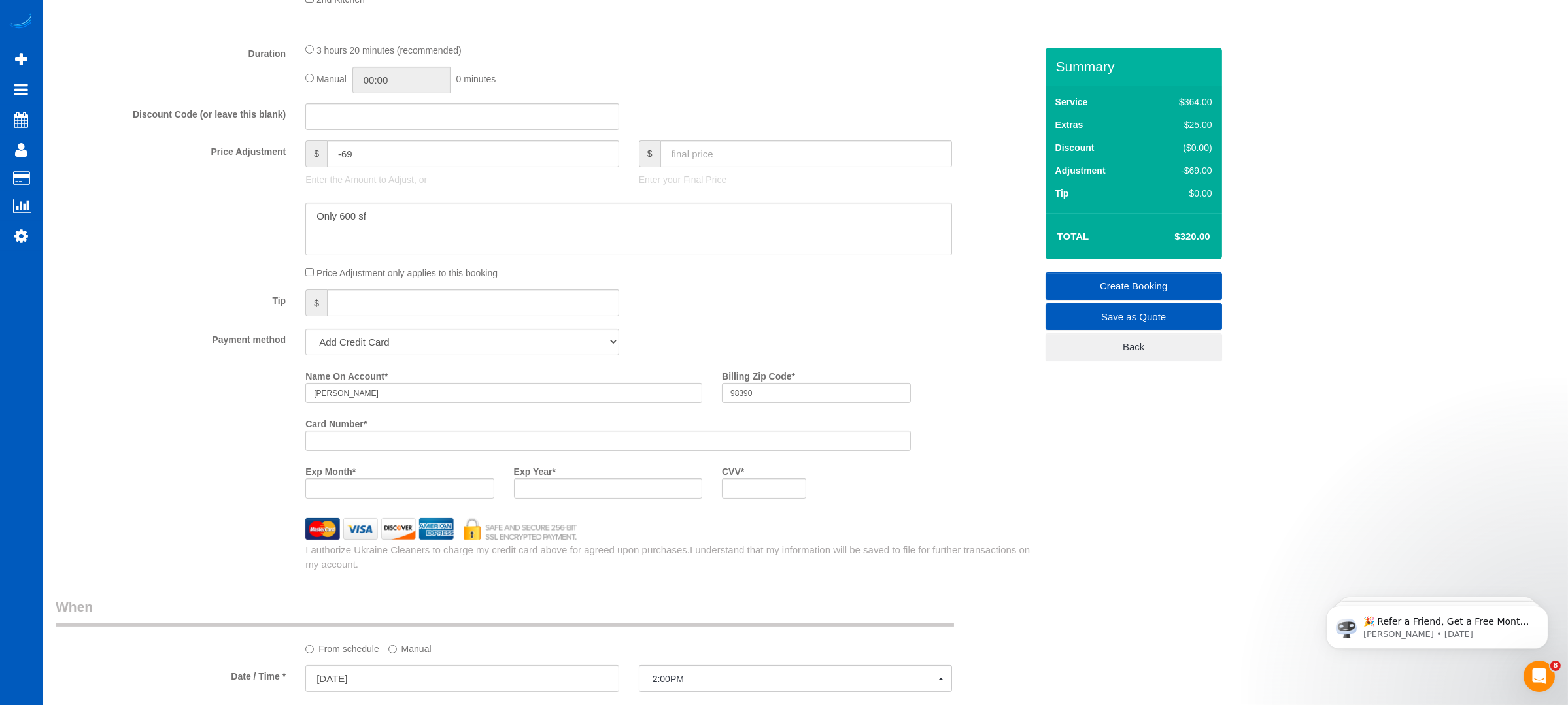
scroll to position [913, 0]
click at [729, 490] on div at bounding box center [764, 486] width 84 height 20
click at [1320, 492] on div "Who Email* [PERSON_NAME][EMAIL_ADDRESS][DOMAIN_NAME] Name * [PERSON_NAME] Where…" at bounding box center [805, 281] width 1499 height 2292
click at [1132, 281] on link "Create Booking" at bounding box center [1134, 286] width 177 height 28
